Goal: Ask a question

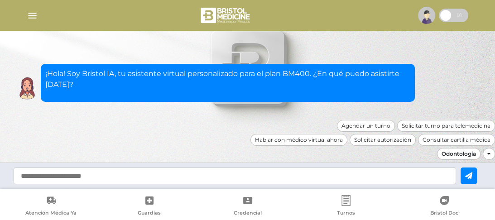
click at [457, 155] on div "Odontología" at bounding box center [459, 154] width 44 height 12
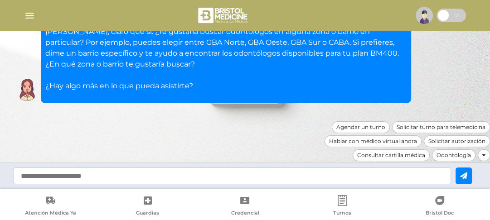
scroll to position [103, 0]
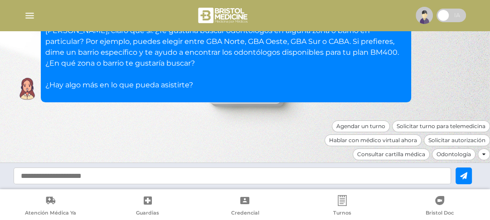
click at [416, 187] on div at bounding box center [245, 176] width 490 height 27
click at [408, 178] on input "text" at bounding box center [232, 176] width 437 height 17
type input "**********"
click at [461, 177] on button at bounding box center [464, 176] width 16 height 17
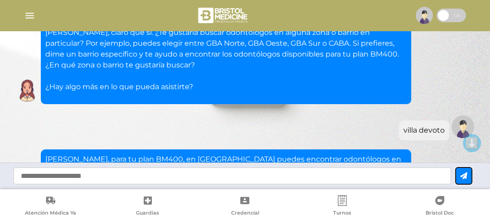
scroll to position [102, 0]
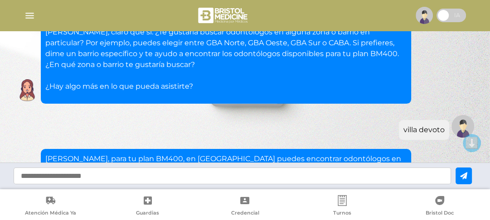
click at [466, 55] on div "Hola Carla, claro que sí. ¿Te gustaría buscar odontólogos en alguna zona o barr…" at bounding box center [245, 63] width 463 height 82
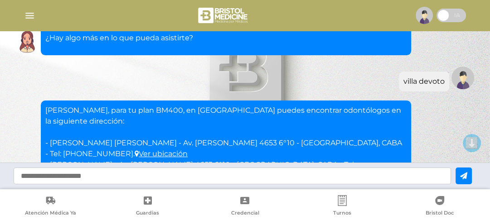
scroll to position [161, 0]
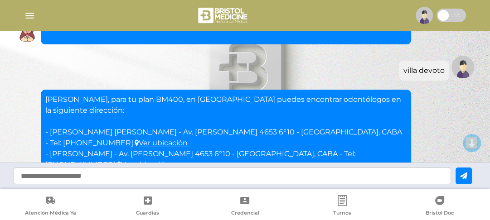
drag, startPoint x: 490, startPoint y: 95, endPoint x: 489, endPoint y: 145, distance: 49.9
click at [489, 145] on div "Carla, para tu plan BM400, en Villa Devoto puedes encontrar odontólogos en la s…" at bounding box center [245, 31] width 490 height 384
click at [435, 130] on div "Carla, para tu plan BM400, en Villa Devoto puedes encontrar odontólogos en la s…" at bounding box center [245, 147] width 463 height 114
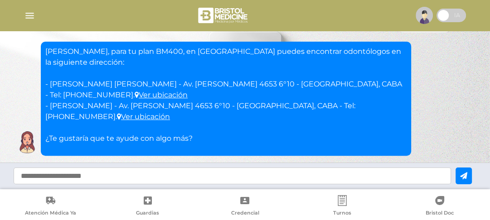
scroll to position [230, 0]
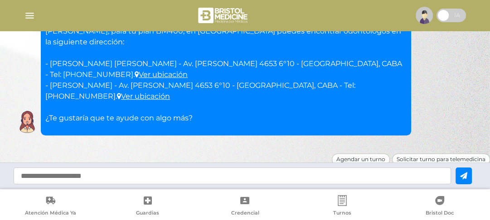
click at [270, 177] on input "text" at bounding box center [232, 176] width 437 height 17
type input "**********"
click at [467, 174] on icon at bounding box center [463, 175] width 7 height 7
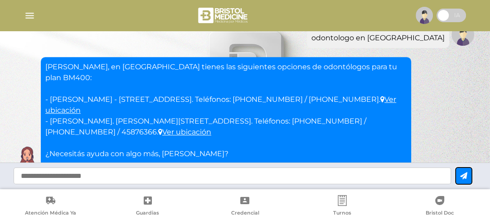
scroll to position [354, 0]
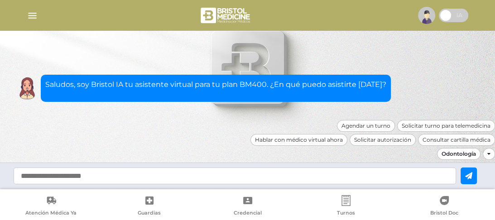
click at [448, 154] on div "Odontología" at bounding box center [459, 154] width 44 height 12
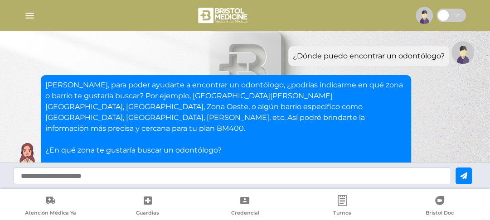
scroll to position [92, 0]
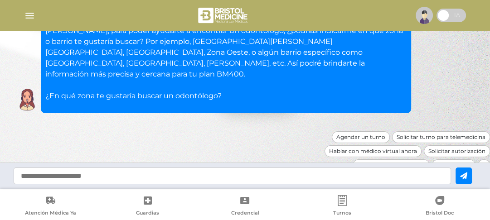
click at [263, 172] on input "text" at bounding box center [232, 176] width 437 height 17
type input "**********"
click at [467, 176] on icon at bounding box center [463, 175] width 7 height 7
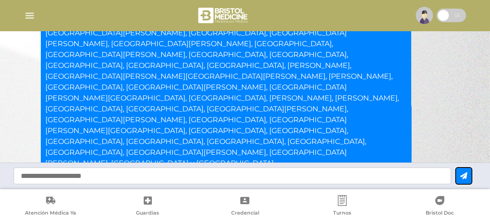
scroll to position [285, 0]
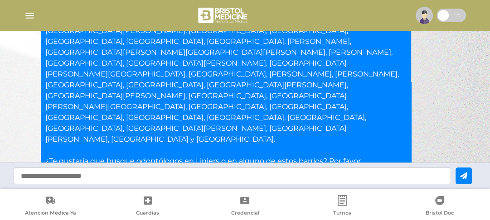
click at [237, 172] on input "text" at bounding box center [232, 176] width 437 height 17
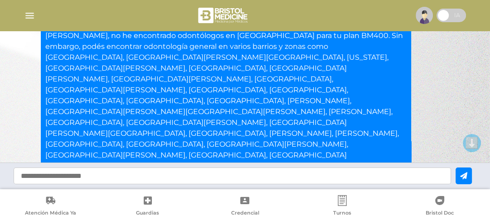
scroll to position [226, 0]
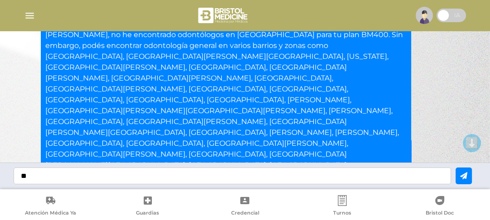
type input "*"
type input "*******"
click at [472, 178] on button at bounding box center [464, 176] width 16 height 17
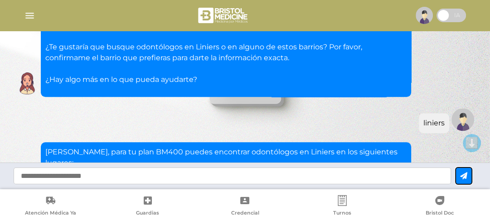
scroll to position [408, 0]
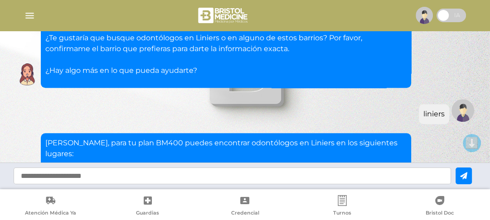
click at [373, 189] on link "Ver ubicación" at bounding box center [229, 198] width 333 height 19
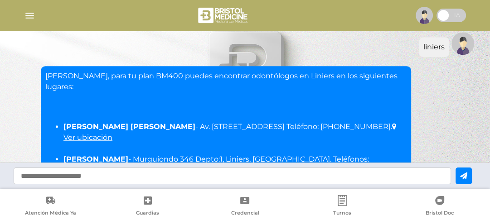
scroll to position [491, 0]
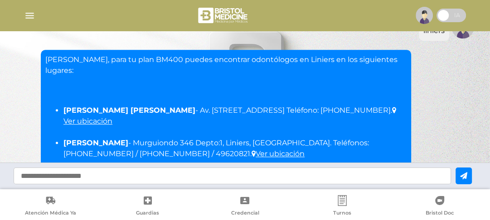
click at [189, 177] on input "text" at bounding box center [232, 176] width 437 height 17
type input "**********"
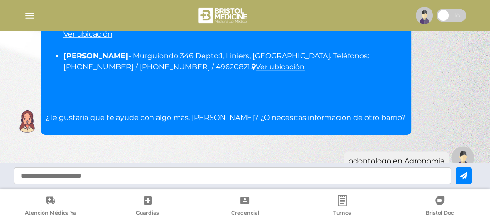
scroll to position [591, 0]
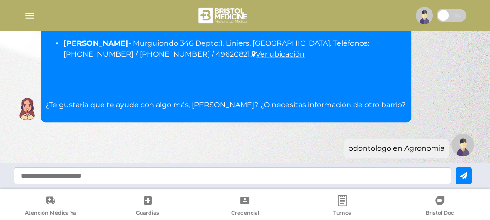
click at [372, 213] on link "Ver ubicación" at bounding box center [228, 222] width 330 height 19
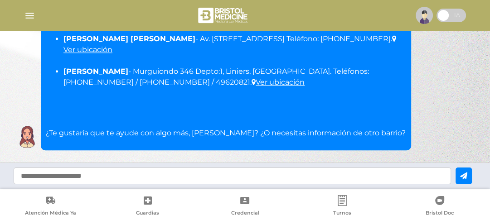
scroll to position [580, 0]
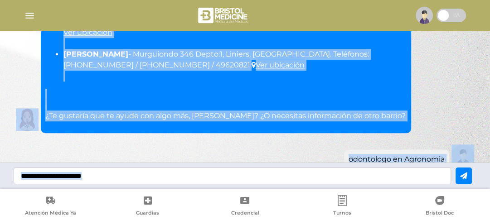
drag, startPoint x: 488, startPoint y: 164, endPoint x: 491, endPoint y: 145, distance: 19.2
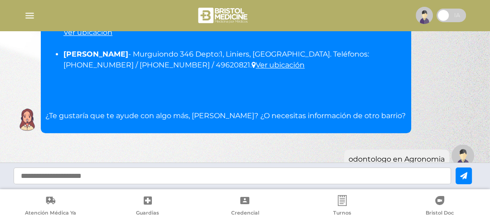
click at [302, 180] on input "text" at bounding box center [232, 176] width 437 height 17
type input "**********"
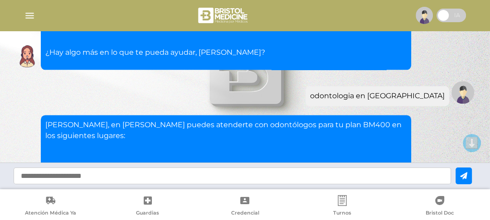
scroll to position [813, 0]
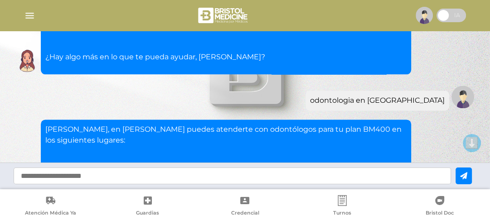
click at [330, 187] on link "Ver ubicación" at bounding box center [356, 191] width 53 height 9
